Goal: Information Seeking & Learning: Learn about a topic

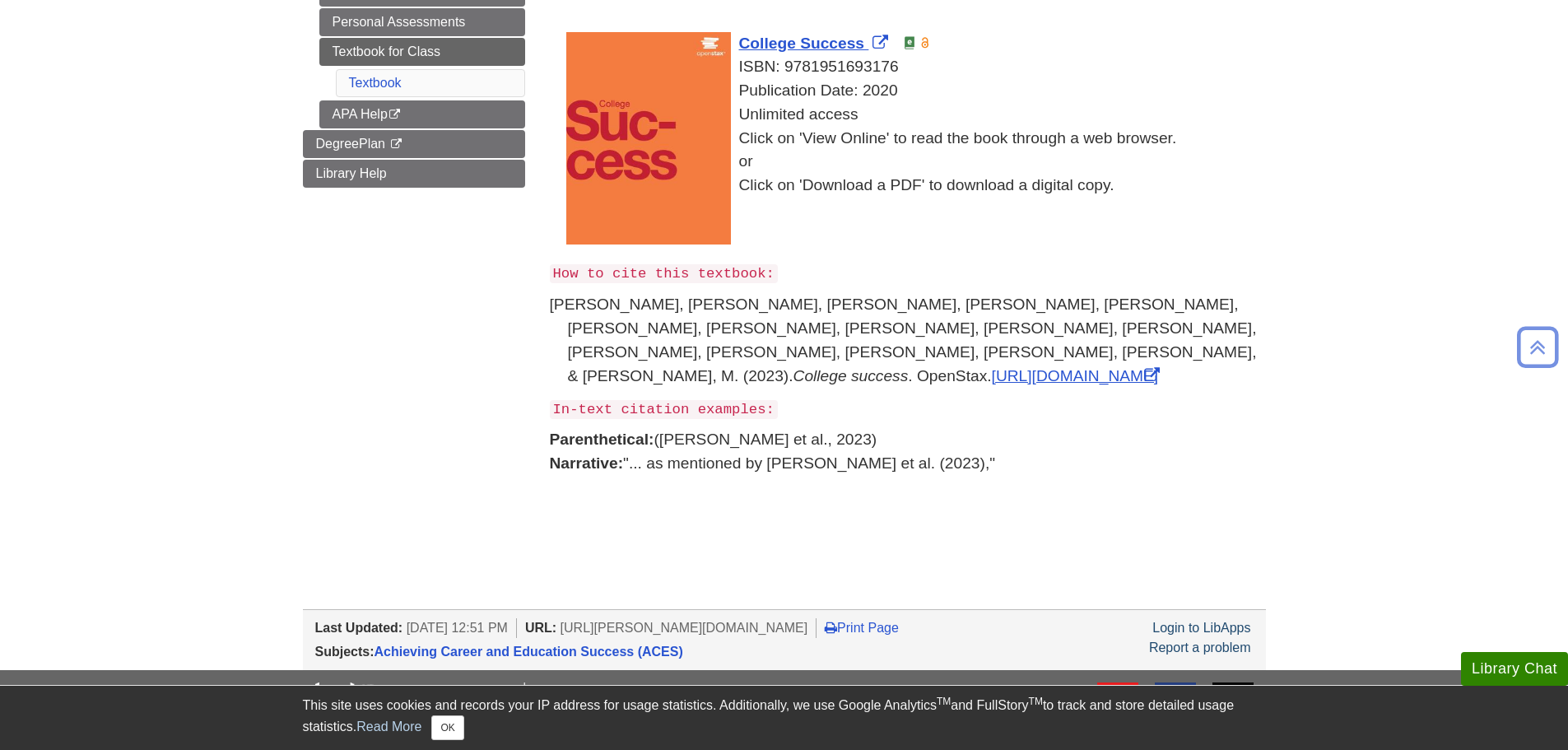
scroll to position [141, 0]
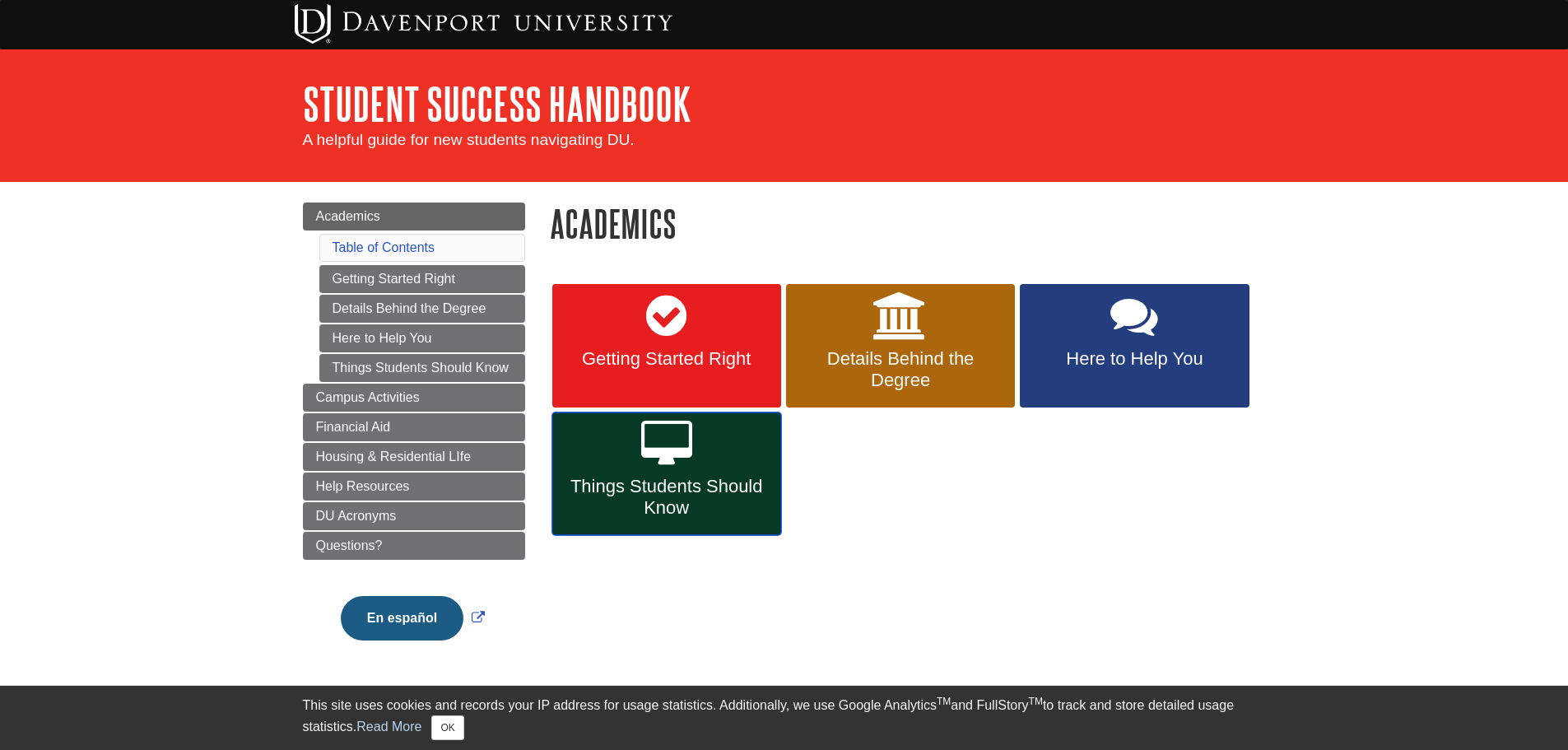
click at [678, 473] on link "Things Students Should Know" at bounding box center [667, 474] width 229 height 124
click at [692, 507] on span "Things Students Should Know" at bounding box center [667, 498] width 204 height 43
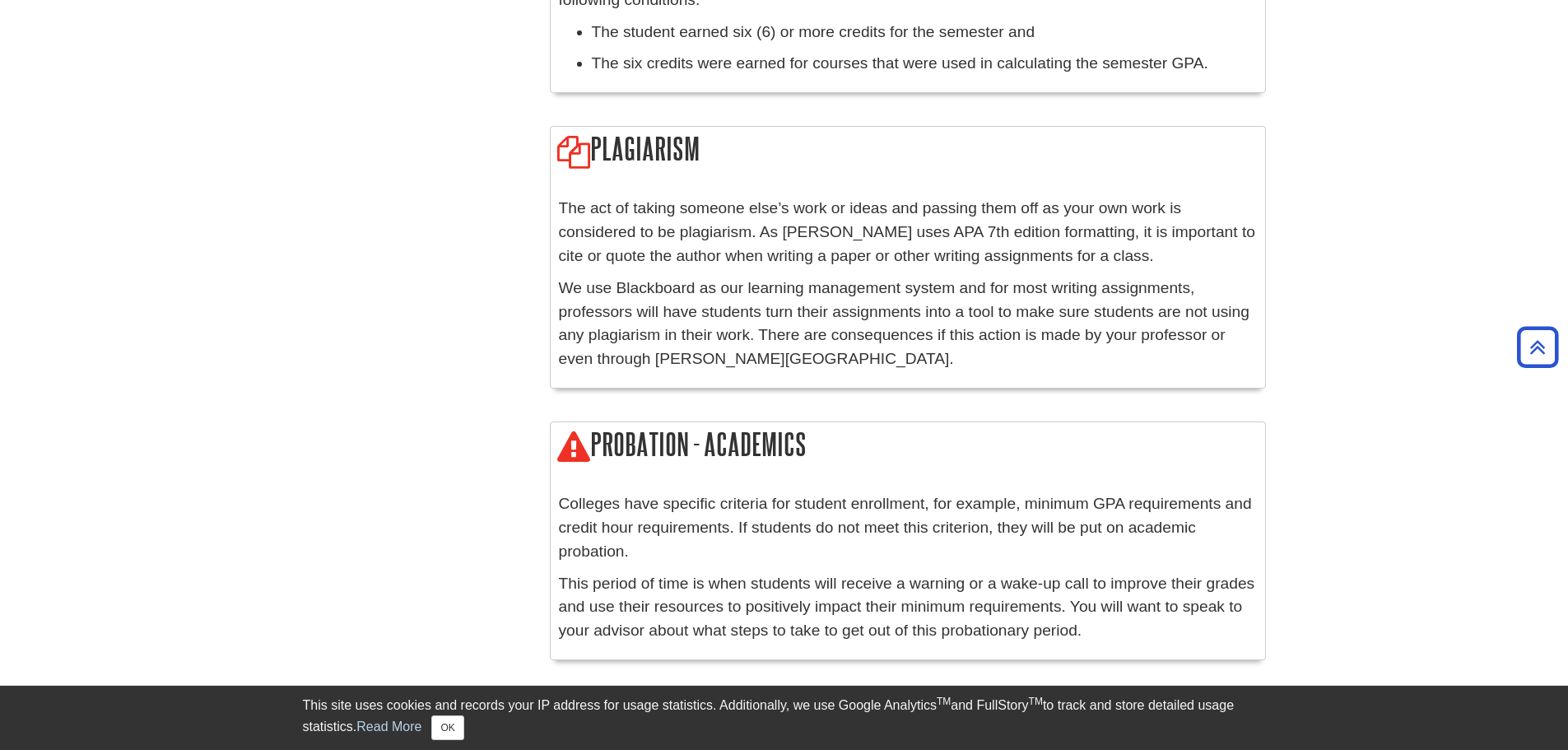
scroll to position [3180, 0]
